Goal: Browse casually

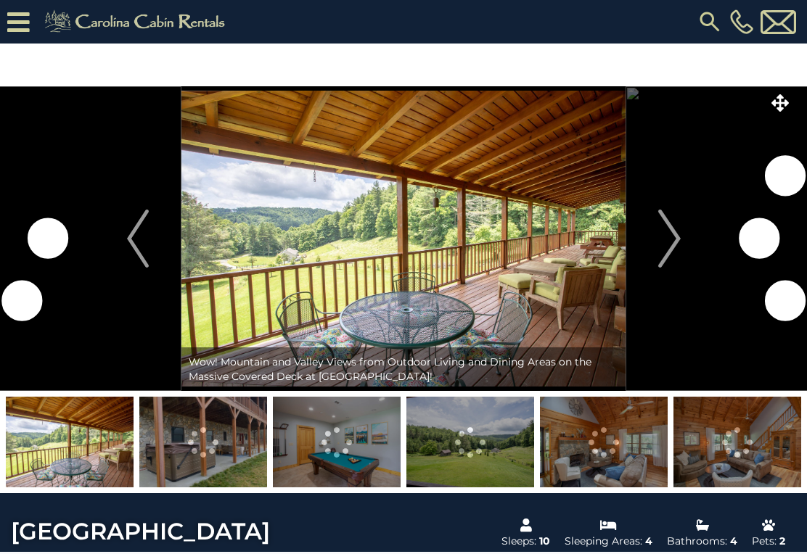
click at [675, 248] on img "Next" at bounding box center [669, 239] width 22 height 58
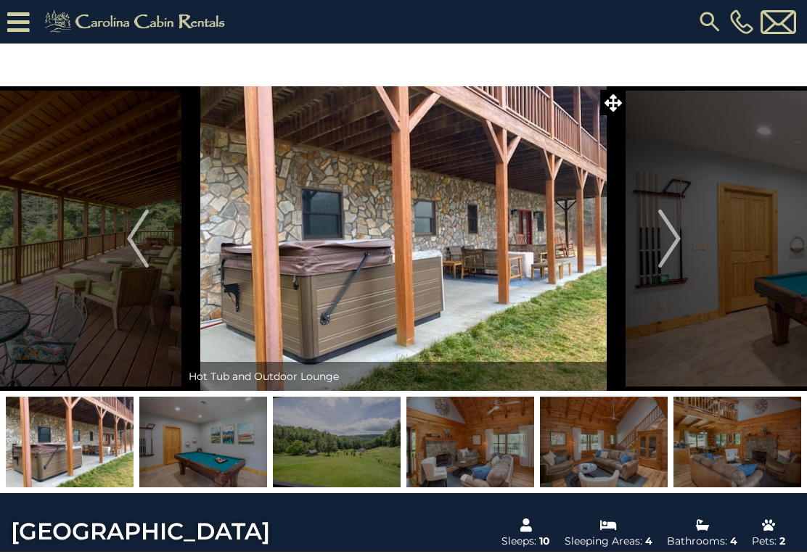
click at [671, 242] on img "Next" at bounding box center [669, 239] width 22 height 58
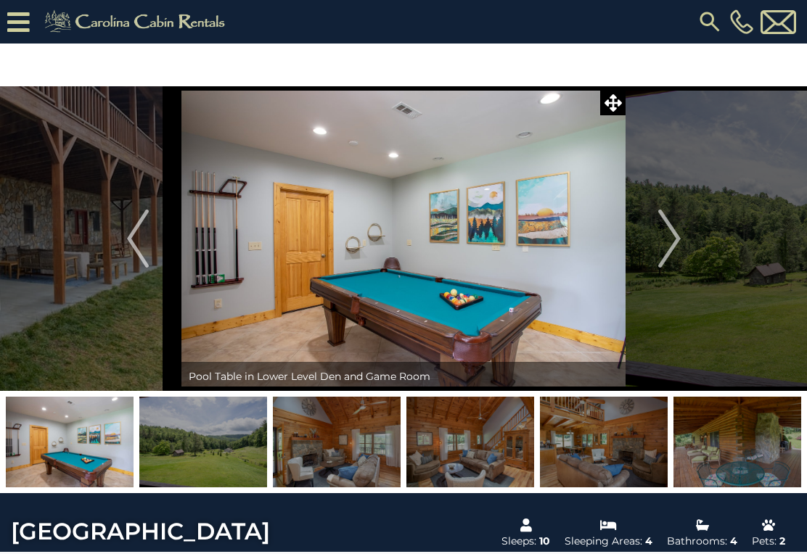
click at [669, 240] on img "Next" at bounding box center [669, 239] width 22 height 58
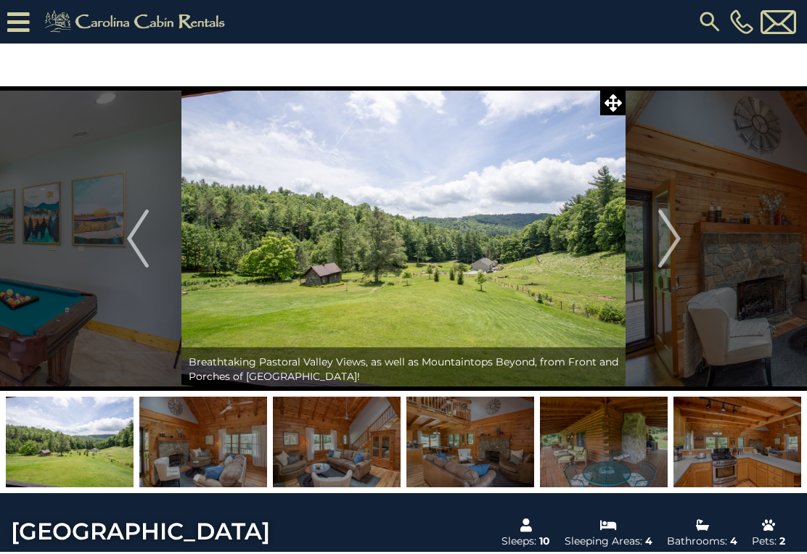
click at [661, 248] on img "Next" at bounding box center [669, 239] width 22 height 58
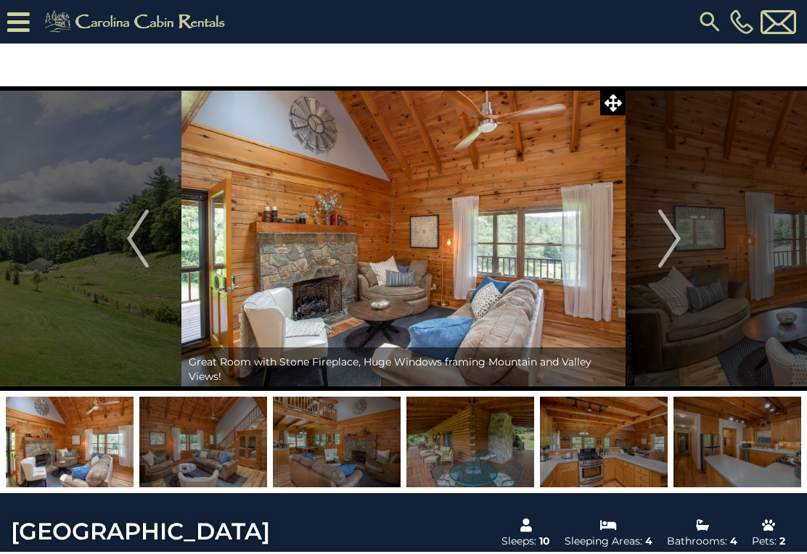
click at [663, 248] on img "Next" at bounding box center [669, 239] width 22 height 58
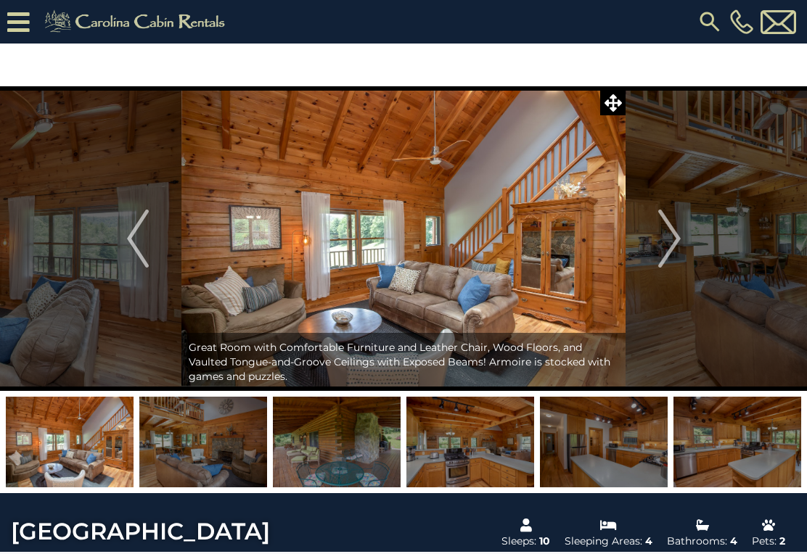
click at [671, 248] on img "Next" at bounding box center [669, 239] width 22 height 58
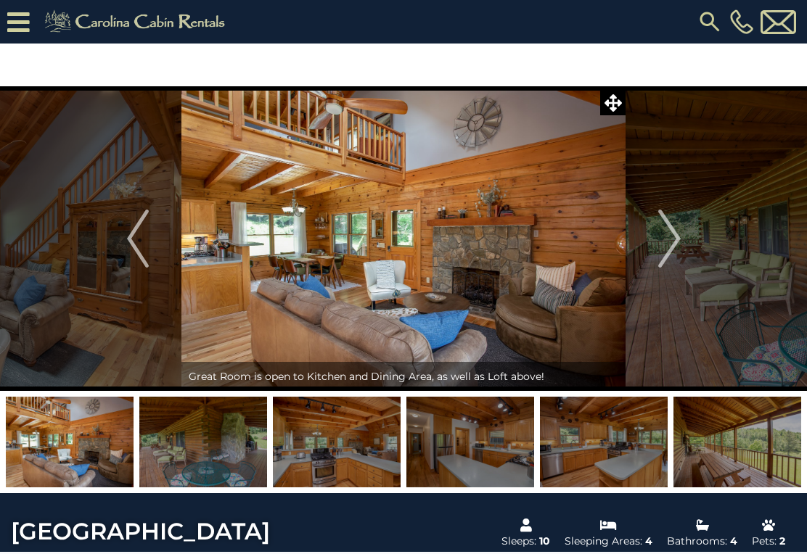
click at [661, 234] on img "Next" at bounding box center [669, 239] width 22 height 58
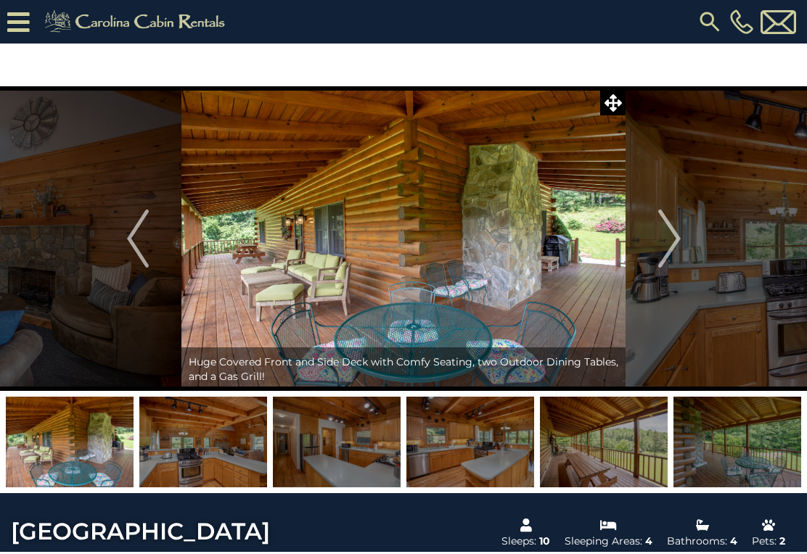
click at [152, 235] on button "Previous" at bounding box center [138, 238] width 88 height 305
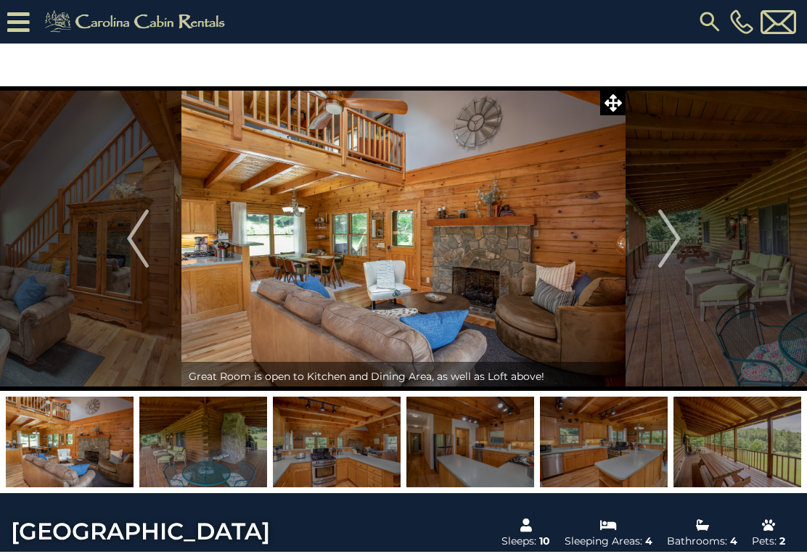
click at [664, 248] on img "Next" at bounding box center [669, 239] width 22 height 58
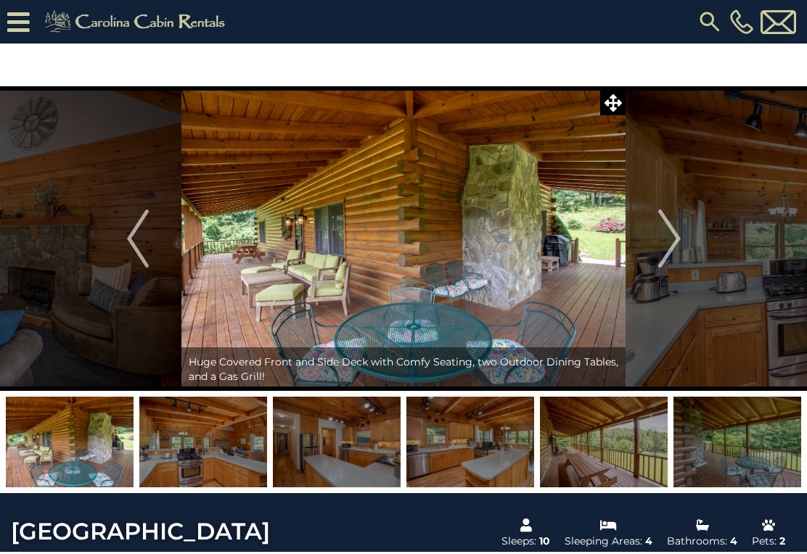
click at [664, 249] on img "Next" at bounding box center [669, 239] width 22 height 58
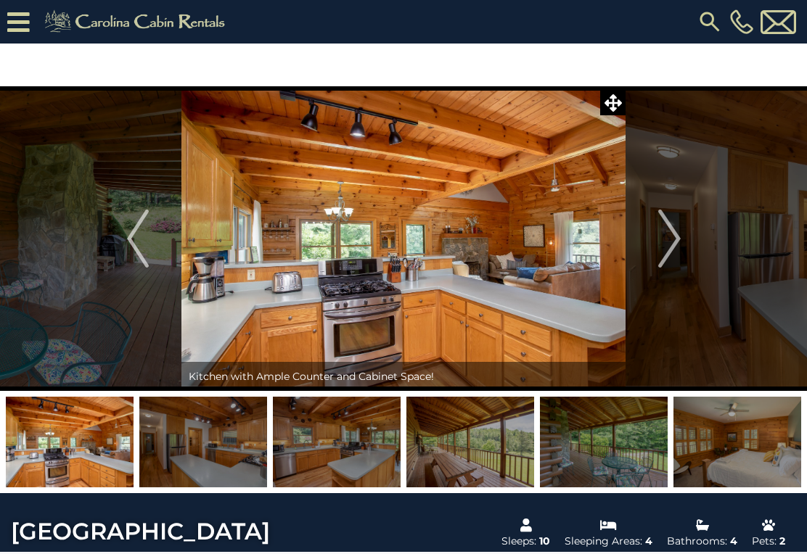
click at [659, 249] on img "Next" at bounding box center [669, 239] width 22 height 58
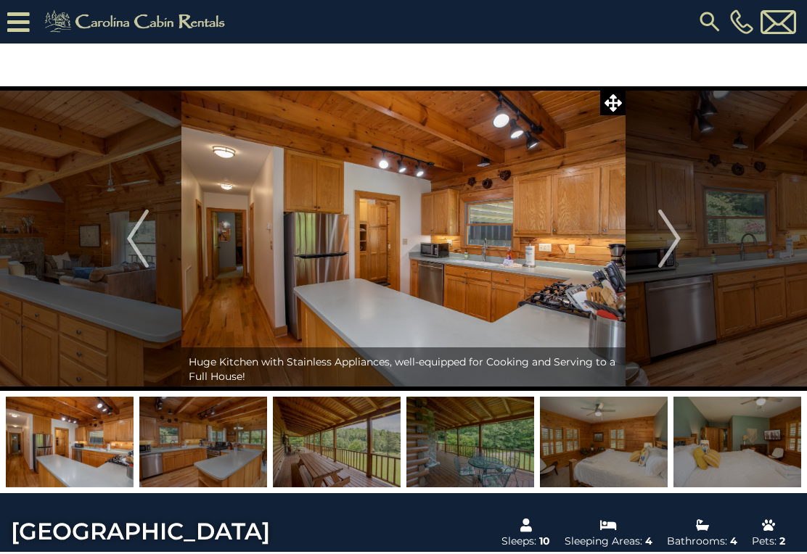
click at [148, 233] on img "Previous" at bounding box center [138, 239] width 22 height 58
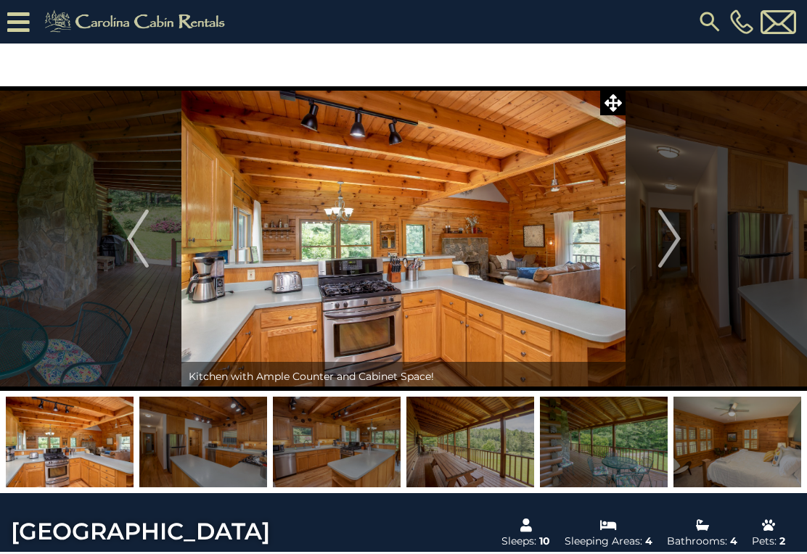
click at [668, 243] on img "Next" at bounding box center [669, 239] width 22 height 58
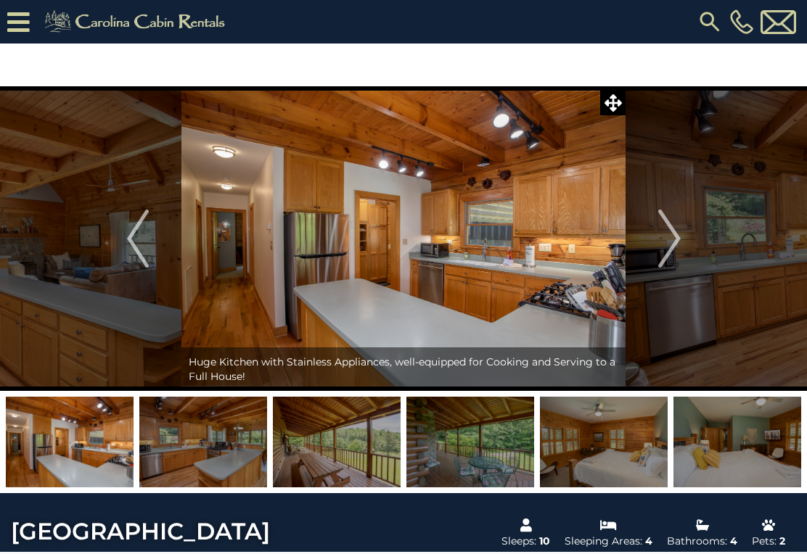
click at [676, 247] on img "Next" at bounding box center [669, 239] width 22 height 58
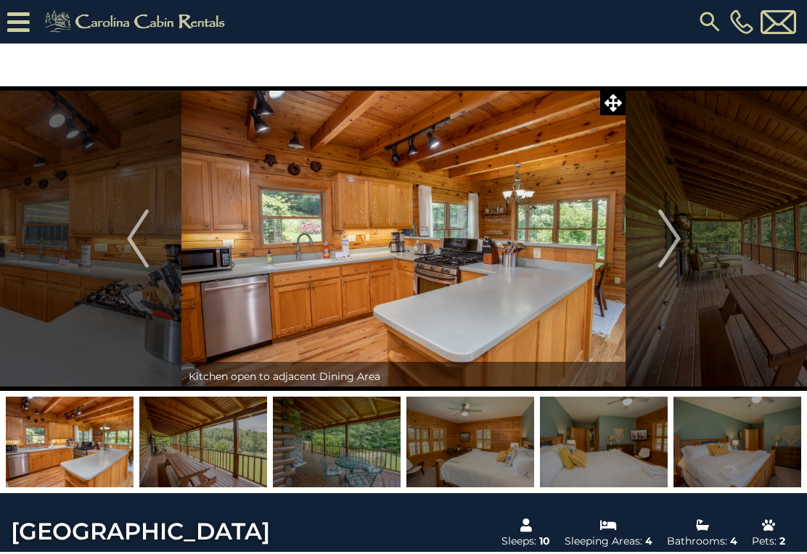
click at [666, 247] on img "Next" at bounding box center [669, 239] width 22 height 58
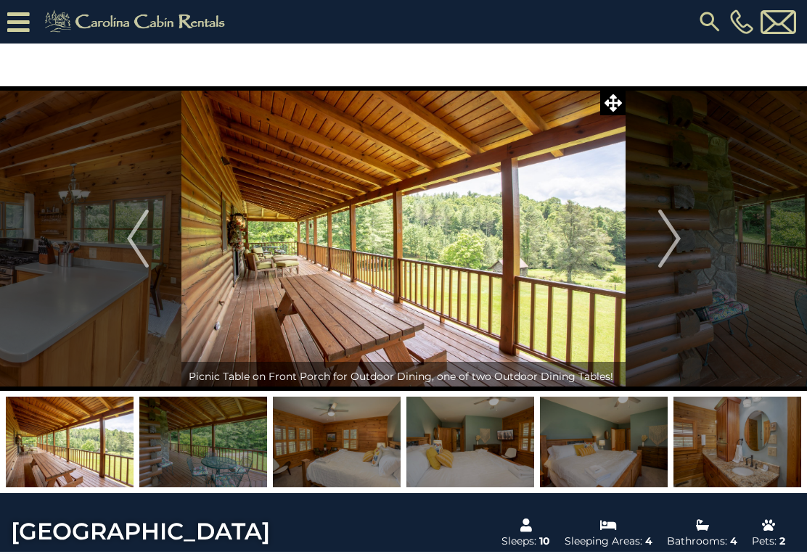
click at [664, 251] on img "Next" at bounding box center [669, 239] width 22 height 58
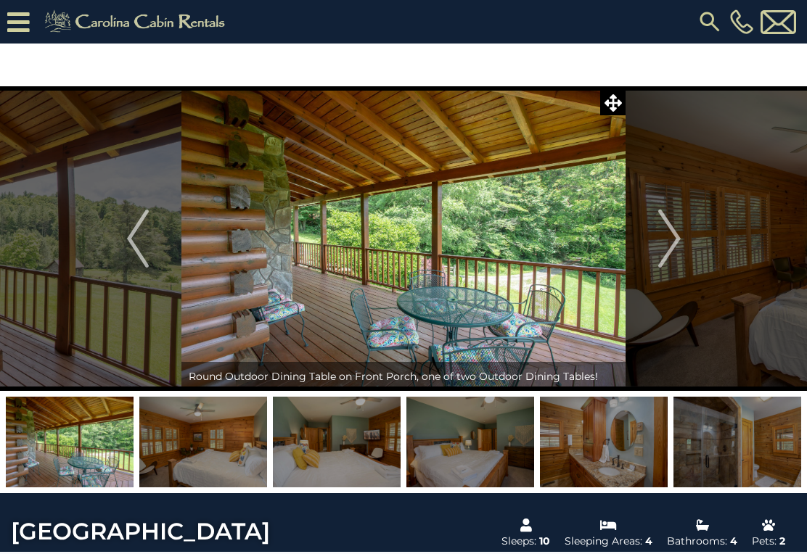
click at [671, 253] on img "Next" at bounding box center [669, 239] width 22 height 58
